Goal: Communication & Community: Answer question/provide support

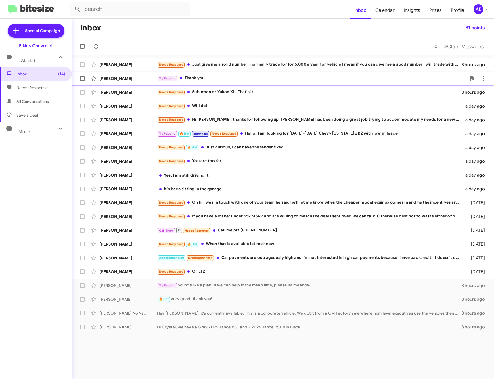
click at [212, 78] on div "Try Pausing Thank you." at bounding box center [311, 78] width 309 height 7
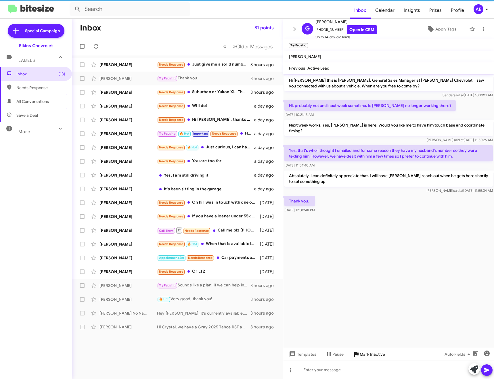
click at [372, 354] on span "Mark Inactive" at bounding box center [372, 354] width 25 height 10
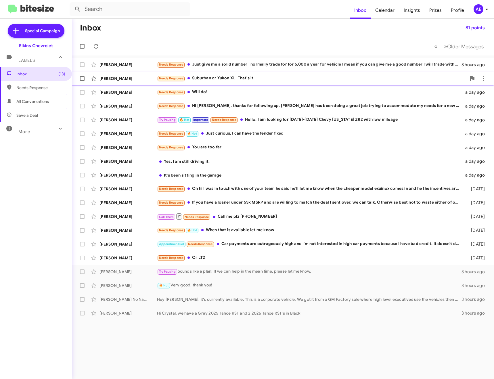
click at [224, 76] on div "Needs Response Suburban or Yukon XL. That's it." at bounding box center [311, 78] width 309 height 7
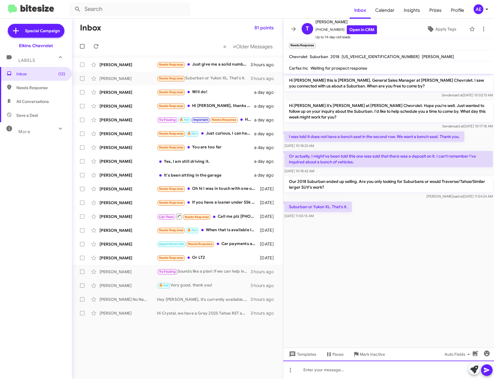
click at [341, 374] on div at bounding box center [388, 369] width 211 height 18
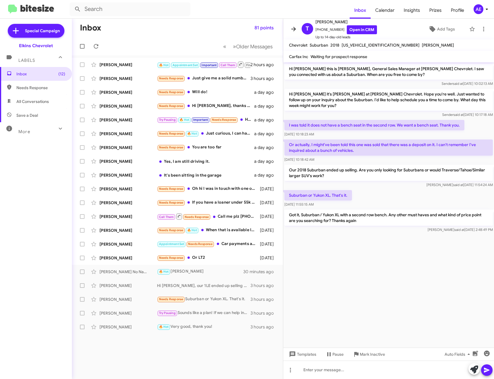
click at [291, 28] on icon at bounding box center [293, 29] width 7 height 7
